Goal: Navigation & Orientation: Find specific page/section

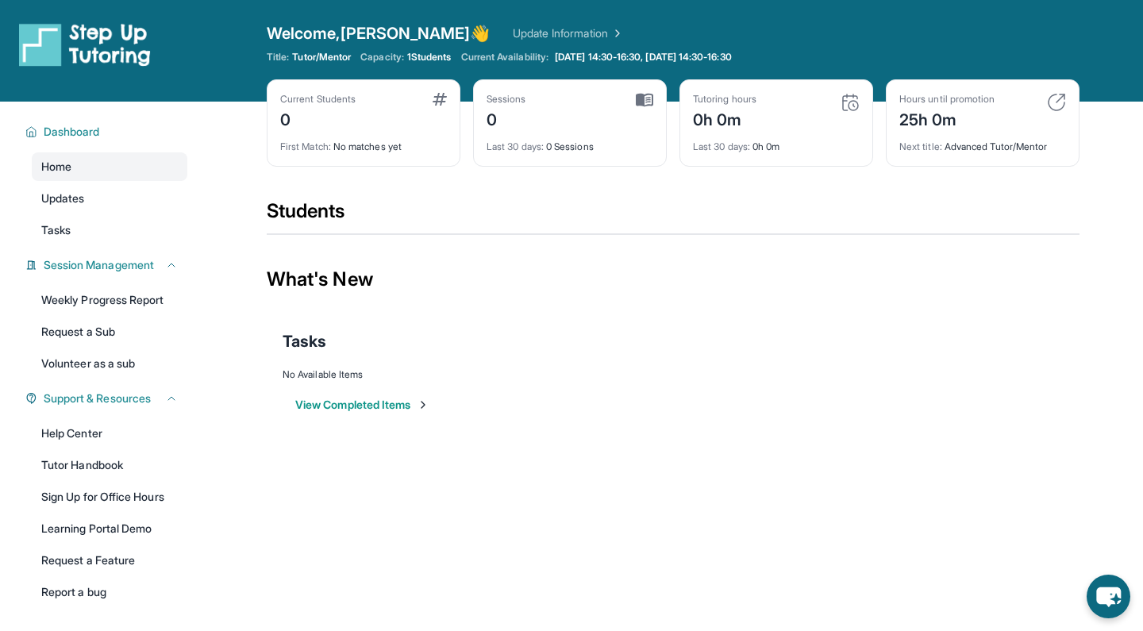
click at [434, 53] on span "1 Students" at bounding box center [429, 57] width 44 height 13
click at [135, 190] on link "Updates" at bounding box center [110, 198] width 156 height 29
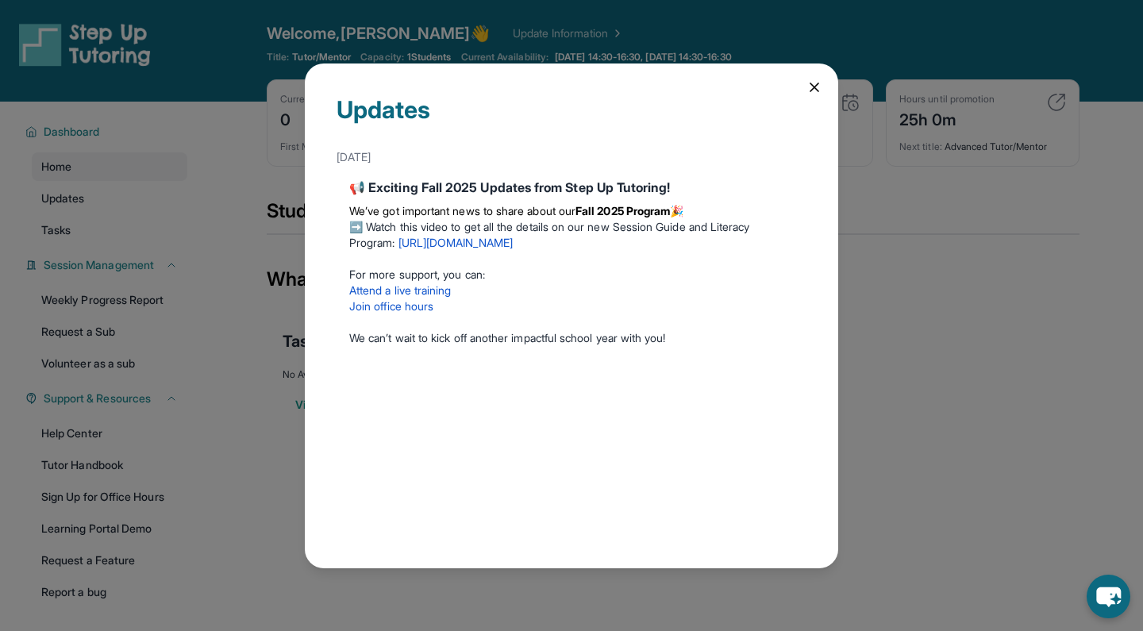
click at [816, 86] on icon at bounding box center [815, 87] width 8 height 8
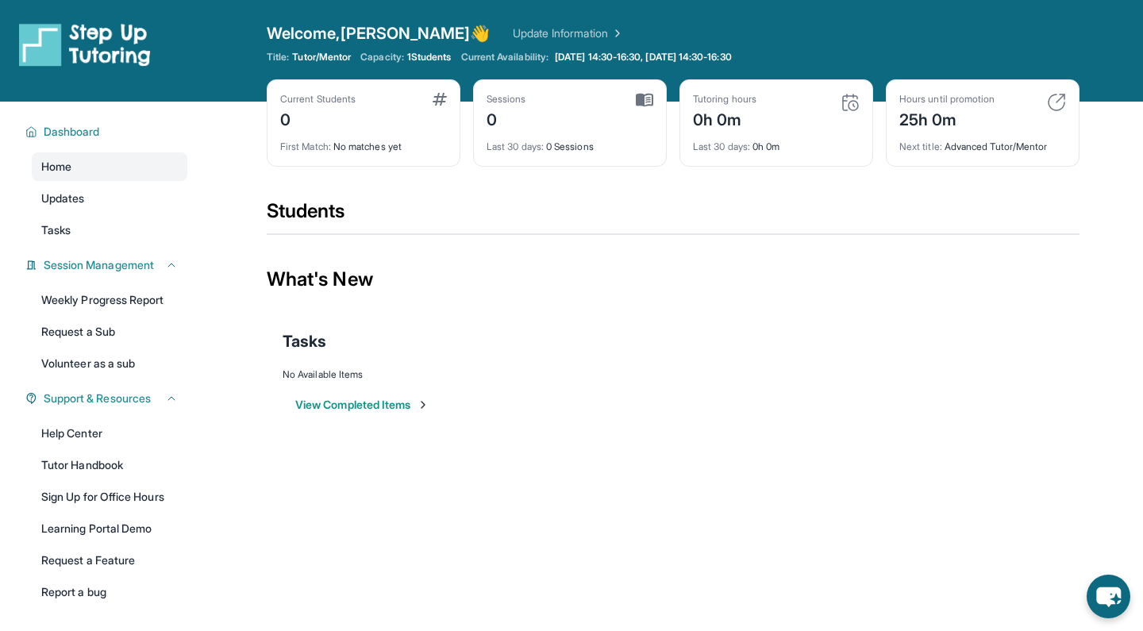
click at [109, 50] on img at bounding box center [85, 44] width 132 height 44
click at [382, 34] on span "Welcome, [PERSON_NAME] 👋" at bounding box center [379, 33] width 224 height 22
click at [346, 220] on div "Students" at bounding box center [673, 216] width 813 height 35
click at [79, 131] on span "Dashboard" at bounding box center [72, 132] width 56 height 16
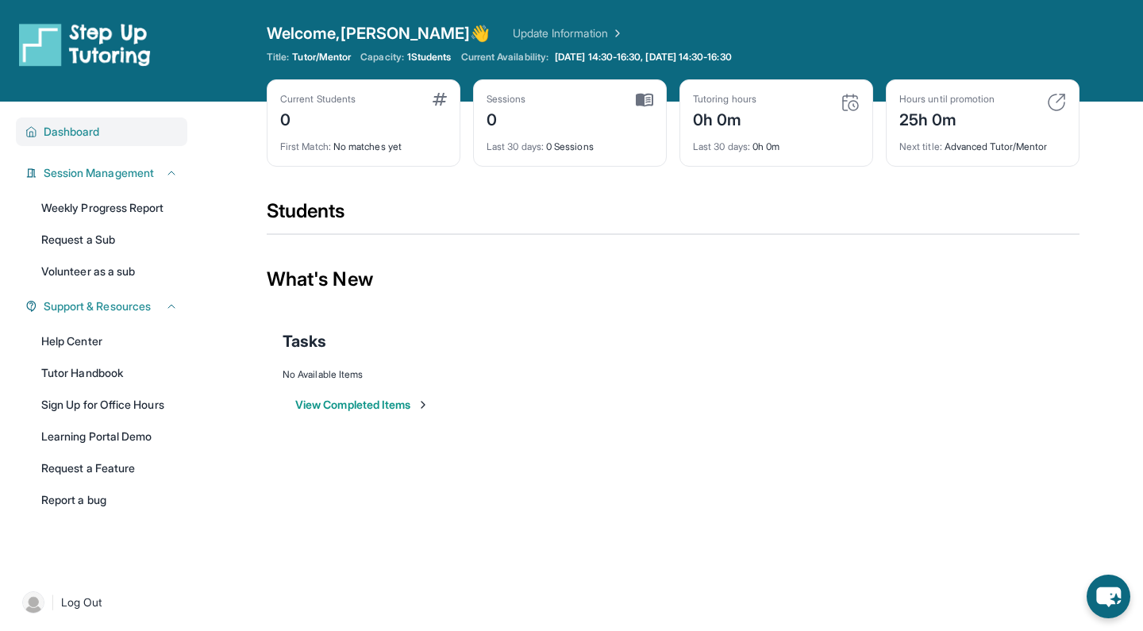
click at [120, 128] on button "Dashboard" at bounding box center [107, 132] width 141 height 16
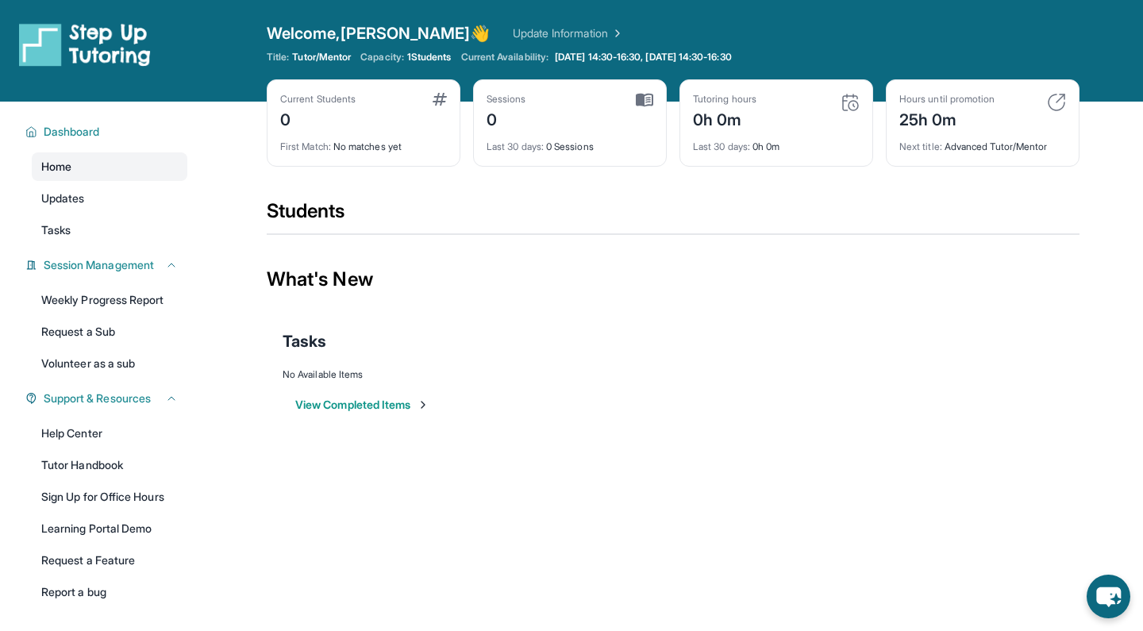
click at [127, 171] on link "Home" at bounding box center [110, 166] width 156 height 29
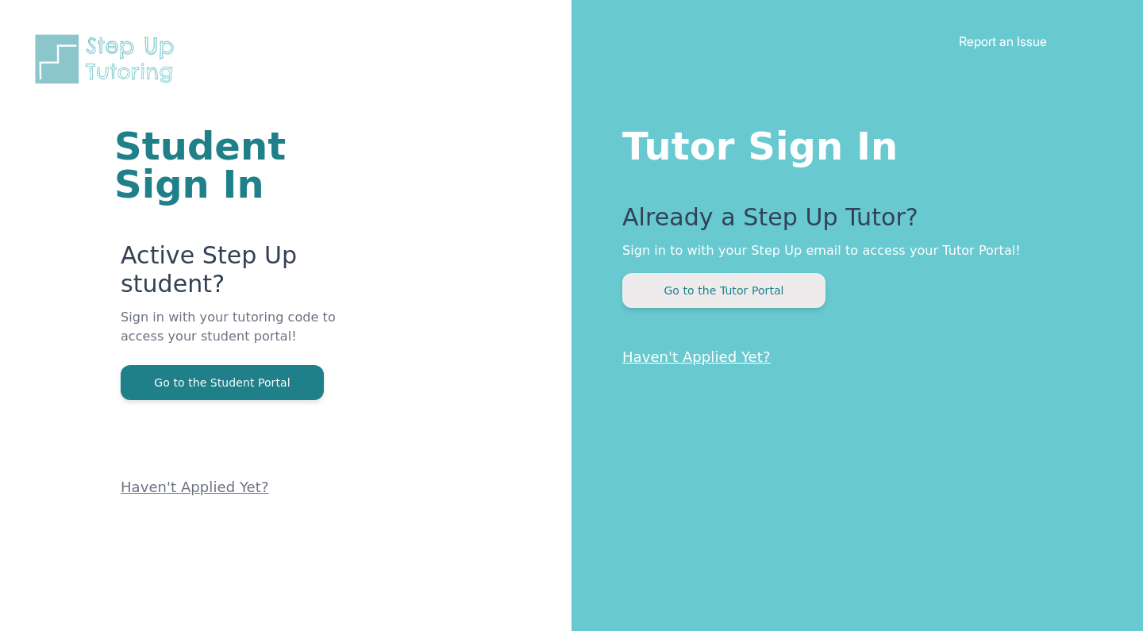
click at [727, 288] on button "Go to the Tutor Portal" at bounding box center [724, 290] width 203 height 35
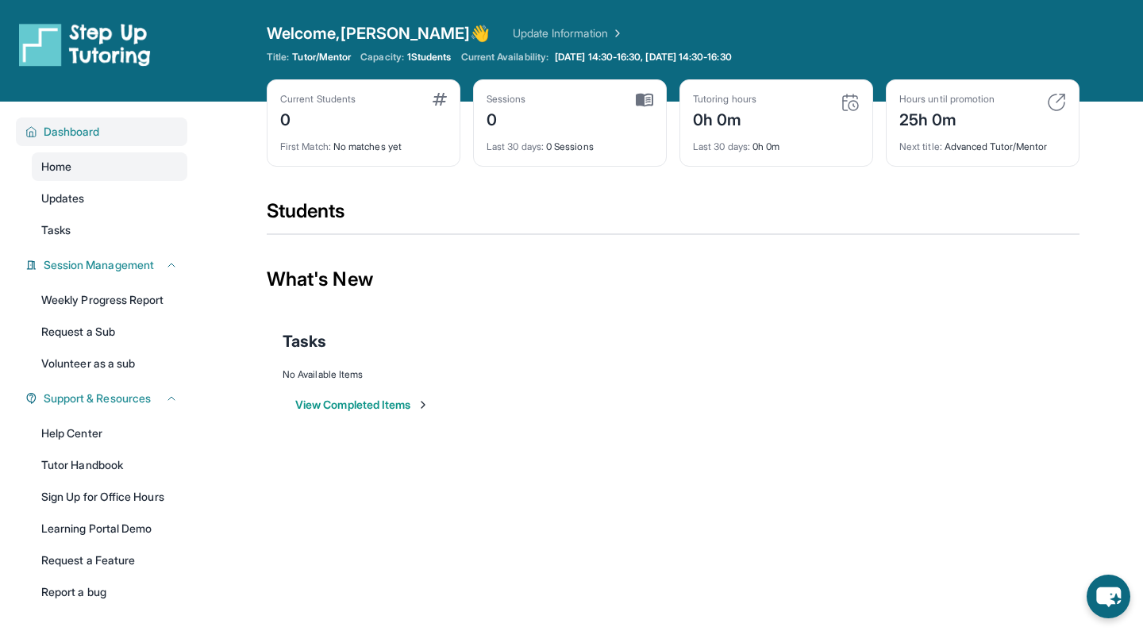
click at [102, 134] on button "Dashboard" at bounding box center [107, 132] width 141 height 16
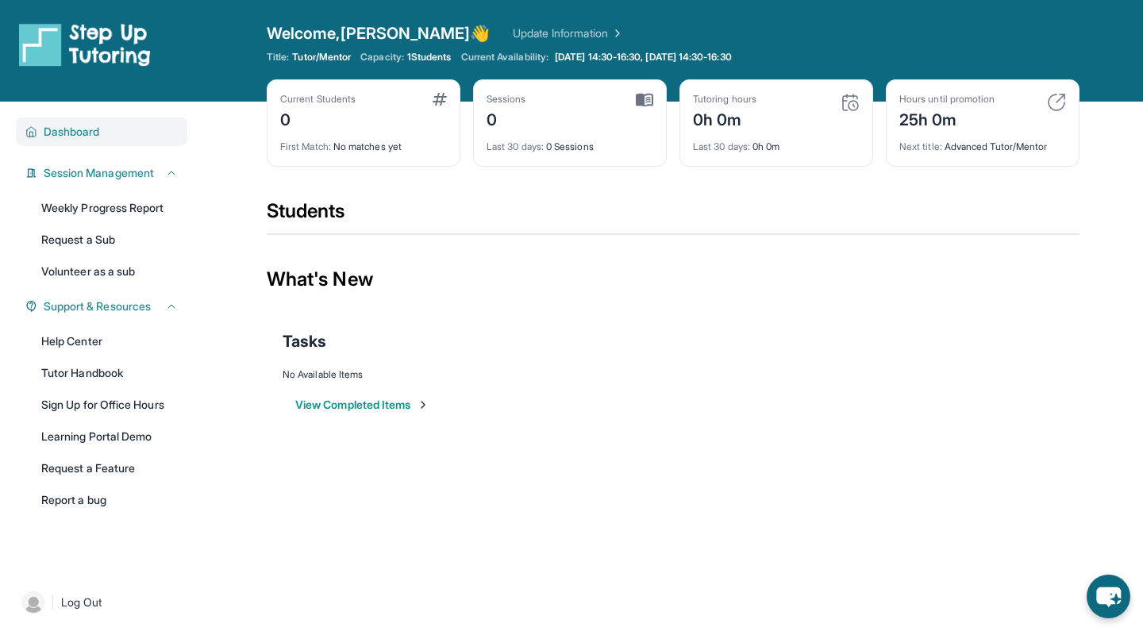
click at [102, 133] on button "Dashboard" at bounding box center [107, 132] width 141 height 16
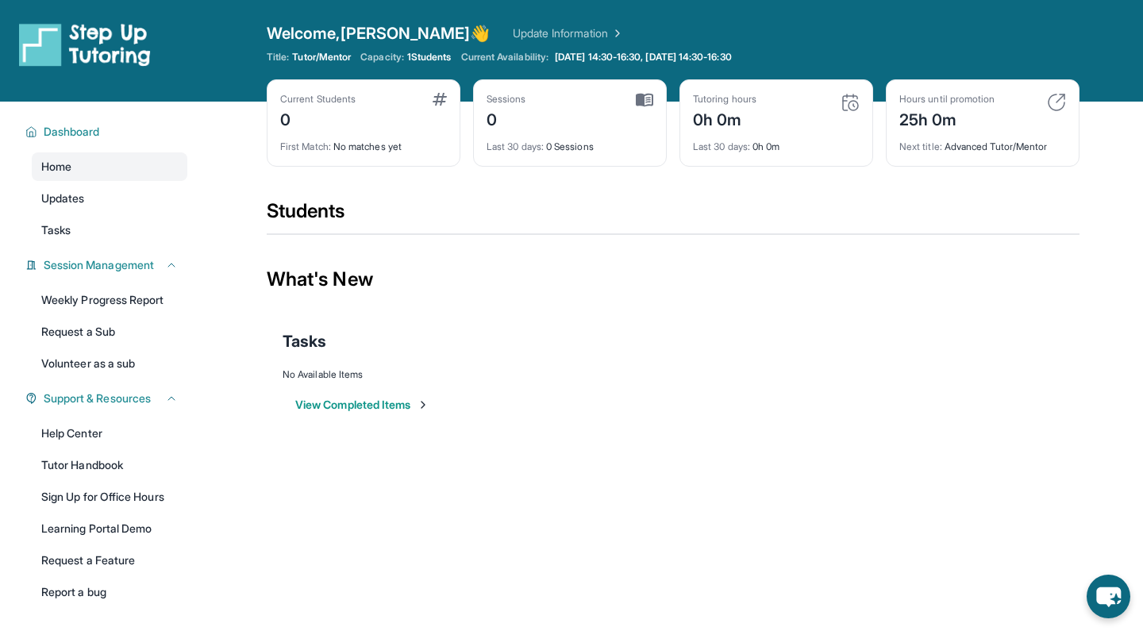
click at [434, 62] on span "1 Students" at bounding box center [429, 57] width 44 height 13
click at [341, 105] on div "Current Students" at bounding box center [317, 99] width 75 height 13
click at [288, 118] on div "0" at bounding box center [317, 118] width 75 height 25
click at [461, 99] on div "Current Students 0 First Match : No matches yet Sessions 0 Last 30 days : 0 Ses…" at bounding box center [673, 138] width 813 height 119
click at [813, 118] on div "Tutoring hours 0h 0m" at bounding box center [776, 112] width 167 height 38
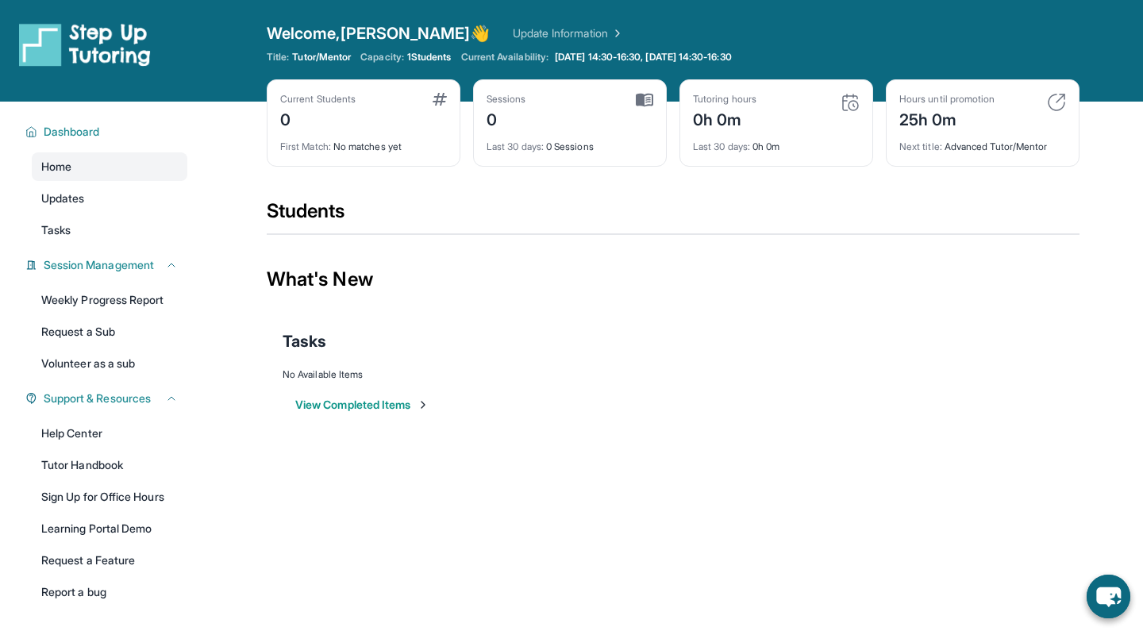
click at [952, 102] on div "Hours until promotion" at bounding box center [947, 99] width 95 height 13
click at [954, 150] on div "Next title : Advanced Tutor/Mentor" at bounding box center [983, 142] width 167 height 22
click at [314, 213] on div "Students" at bounding box center [673, 216] width 813 height 35
click at [326, 277] on div "What's New" at bounding box center [673, 280] width 813 height 70
click at [121, 33] on img at bounding box center [85, 44] width 132 height 44
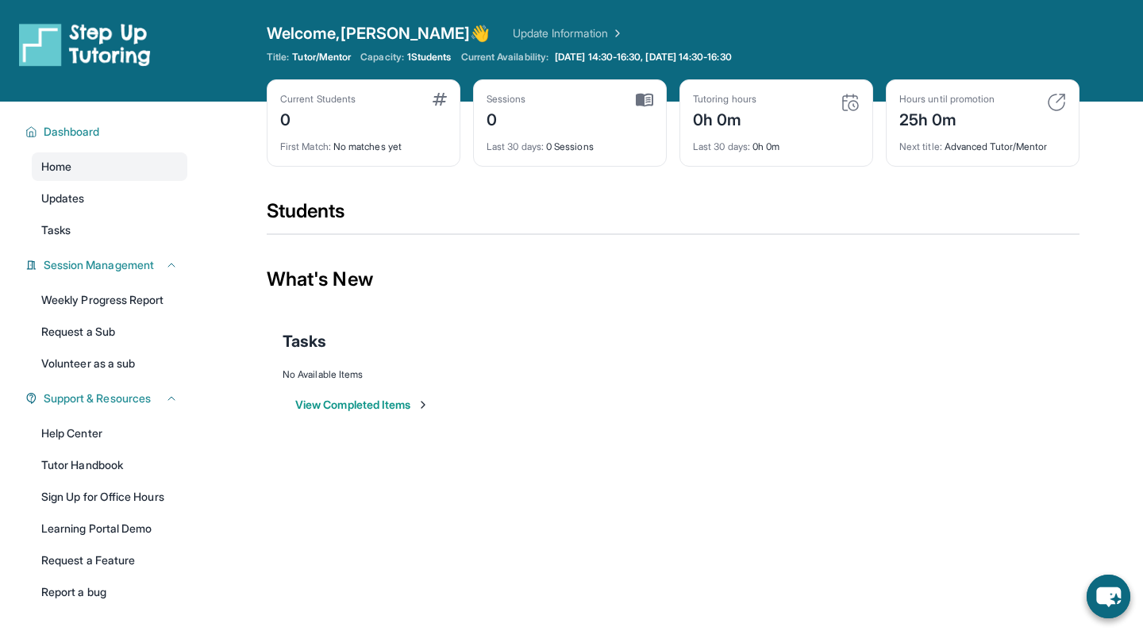
click at [351, 34] on span "Welcome, Mirielle 👋" at bounding box center [379, 33] width 224 height 22
